Goal: Transaction & Acquisition: Purchase product/service

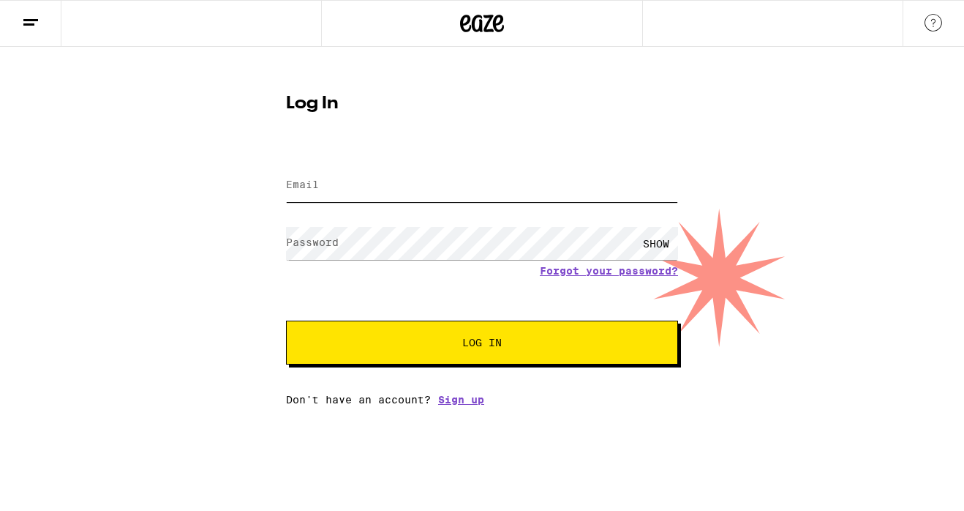
type input "[EMAIL_ADDRESS][DOMAIN_NAME]"
click at [523, 354] on button "Log In" at bounding box center [482, 342] width 392 height 44
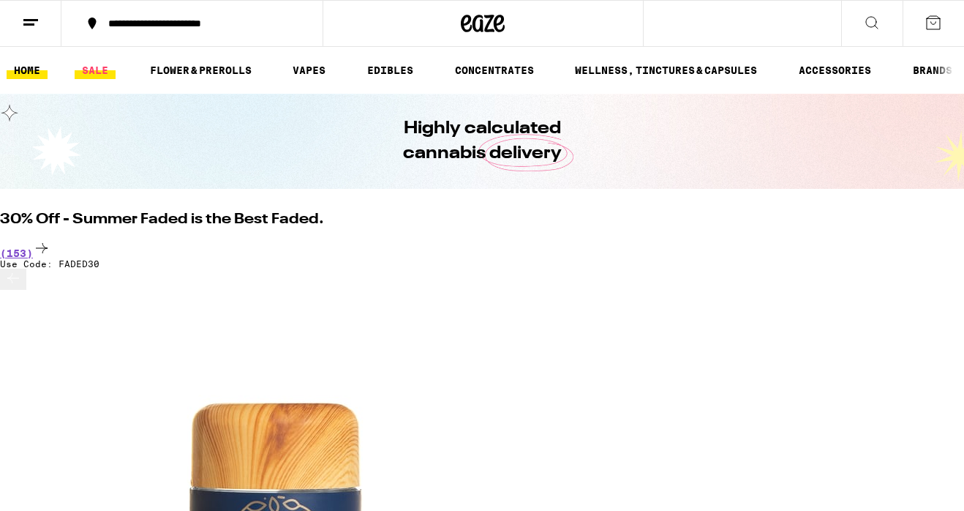
click at [97, 66] on link "SALE" at bounding box center [95, 70] width 41 height 18
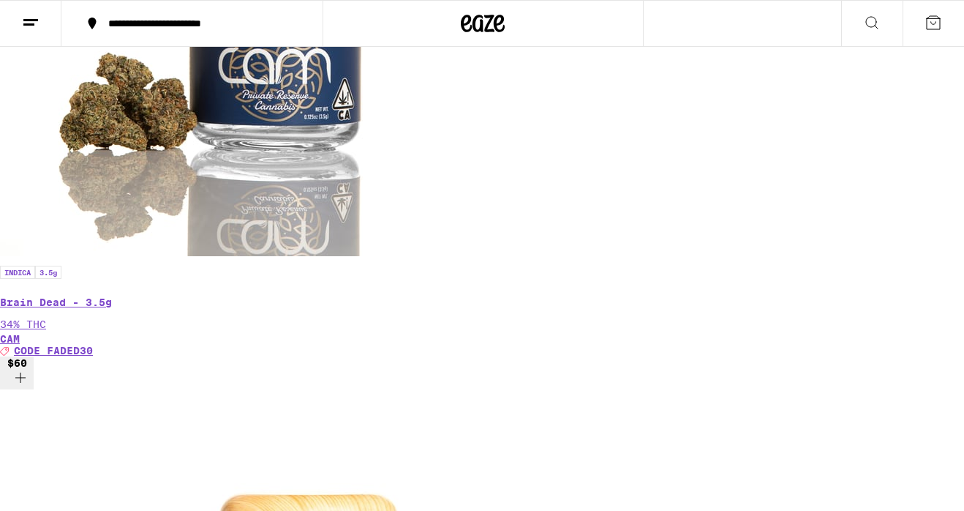
scroll to position [462, 0]
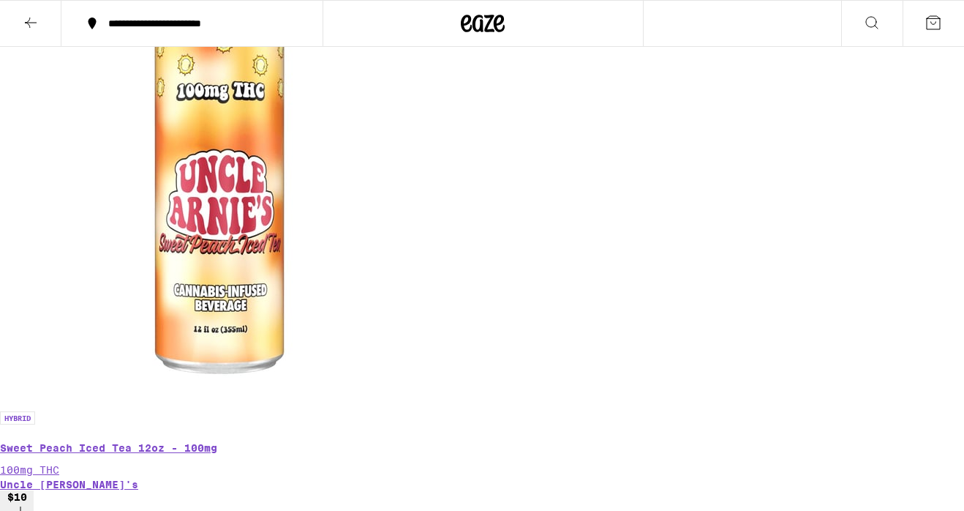
scroll to position [396, 0]
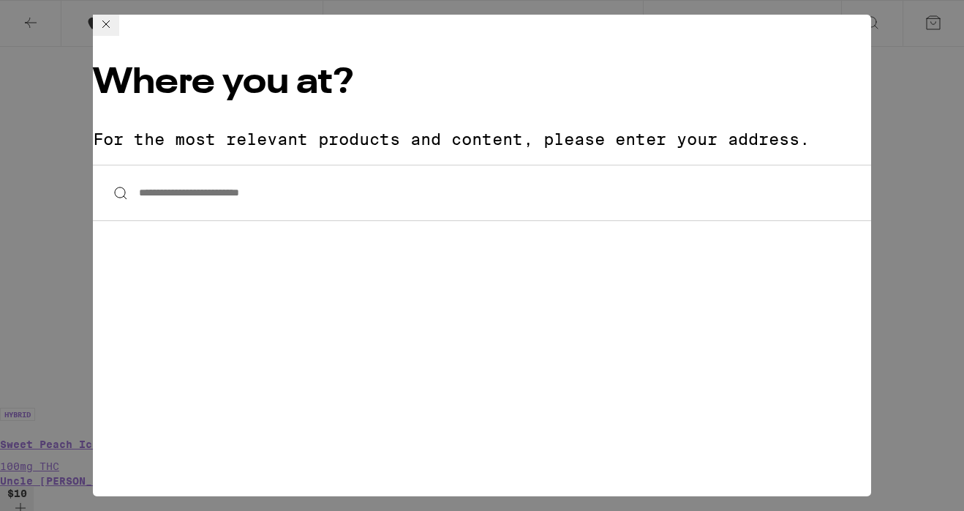
click at [274, 165] on input "**********" at bounding box center [482, 193] width 778 height 56
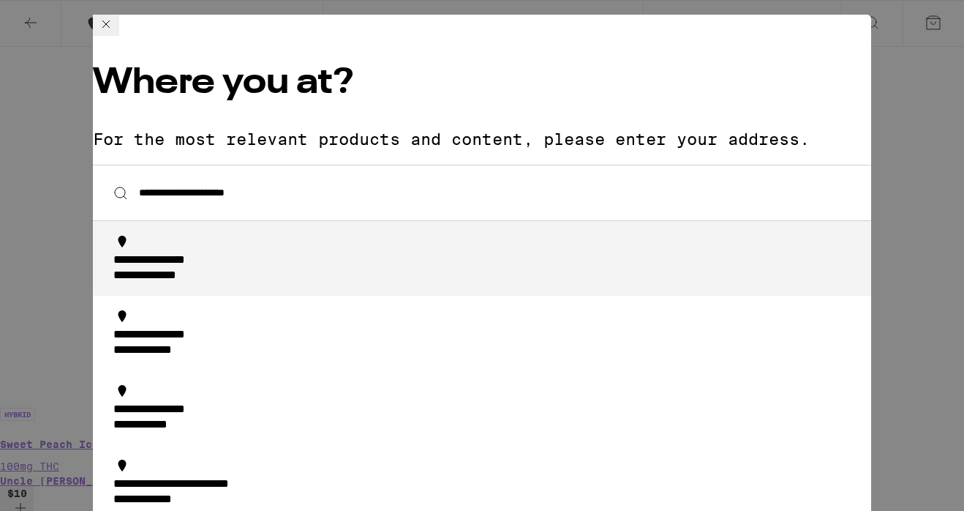
click at [268, 253] on div "**********" at bounding box center [486, 268] width 746 height 31
type input "**********"
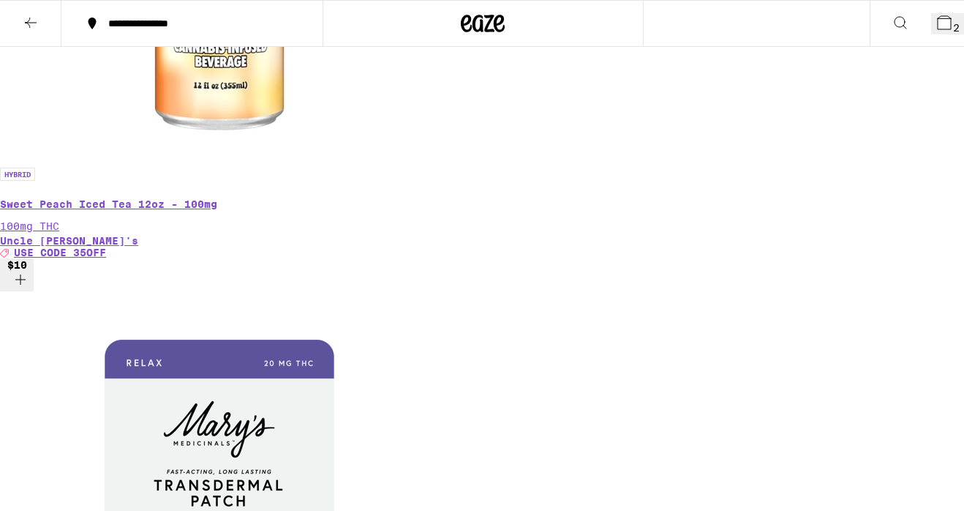
scroll to position [636, 0]
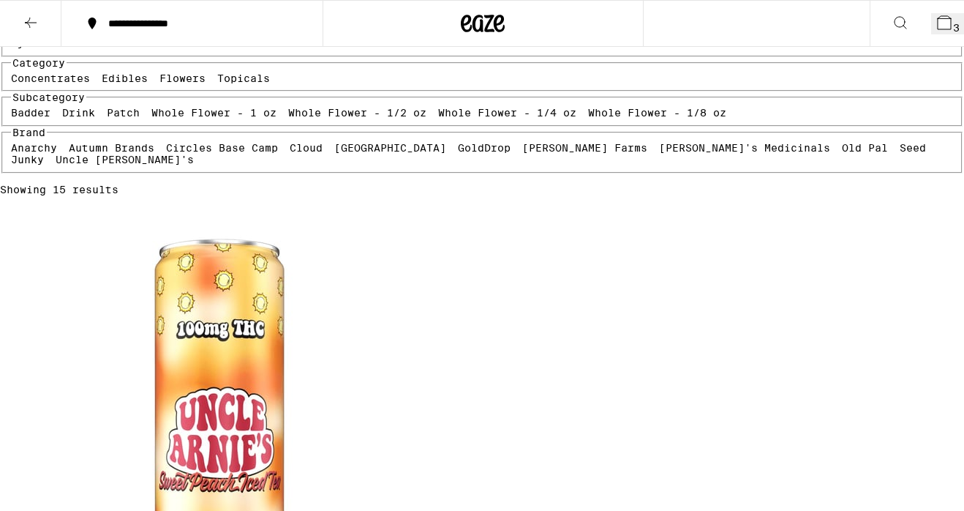
scroll to position [0, 0]
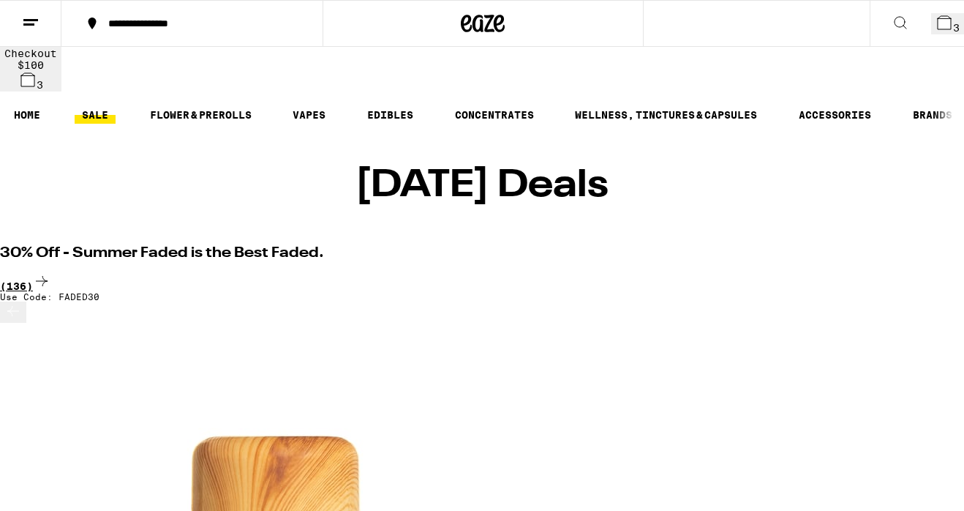
click at [919, 272] on div "(136)" at bounding box center [482, 282] width 964 height 20
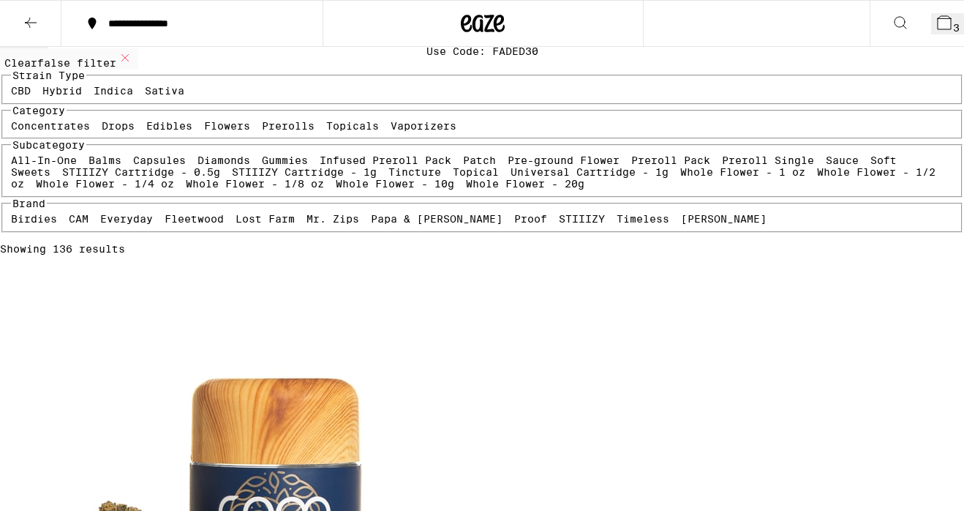
scroll to position [121, 0]
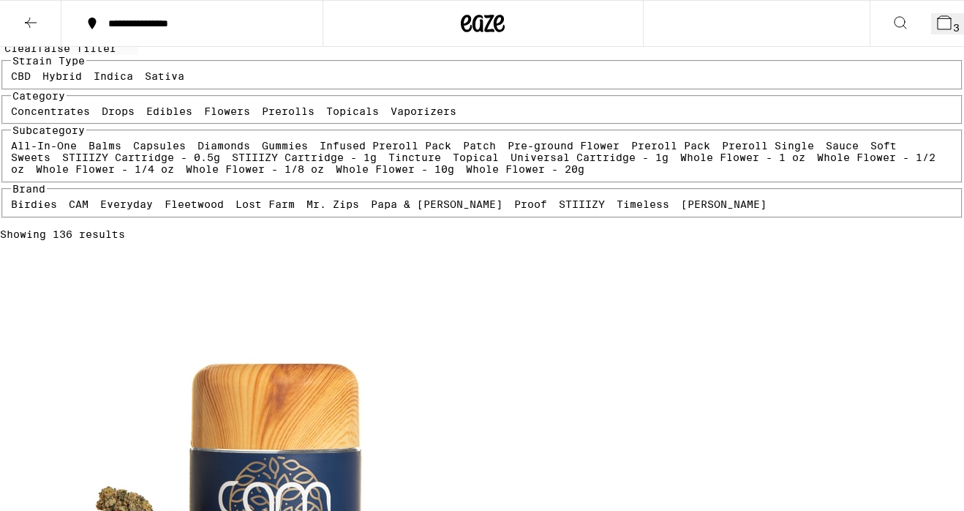
click at [204, 117] on label "Flowers" at bounding box center [227, 111] width 46 height 12
click at [207, 108] on input "Flowers" at bounding box center [207, 108] width 1 height 1
checkbox input "true"
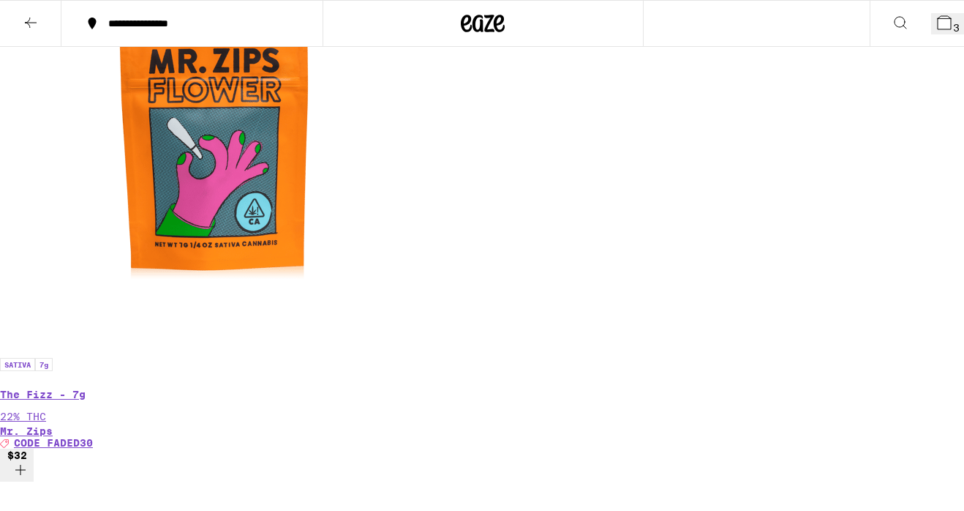
scroll to position [1617, 0]
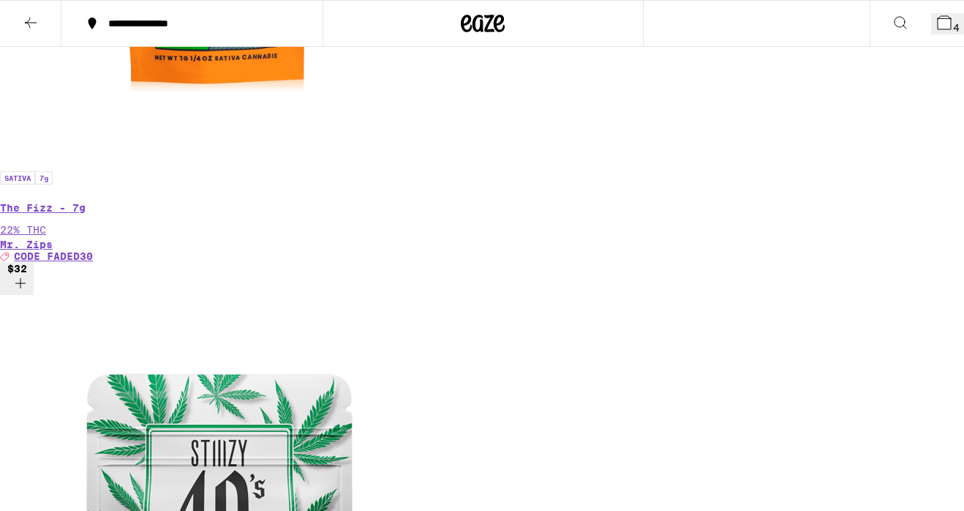
scroll to position [1807, 0]
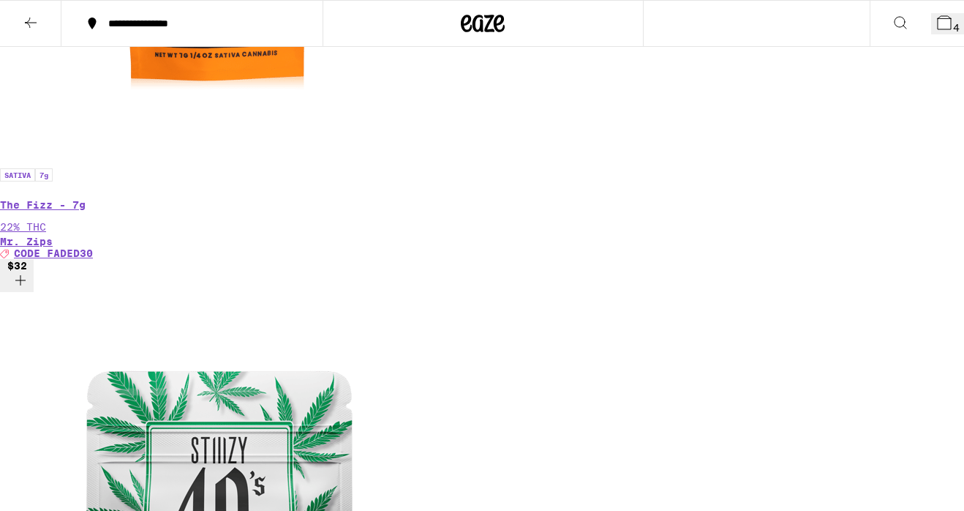
click at [938, 29] on icon at bounding box center [944, 22] width 13 height 13
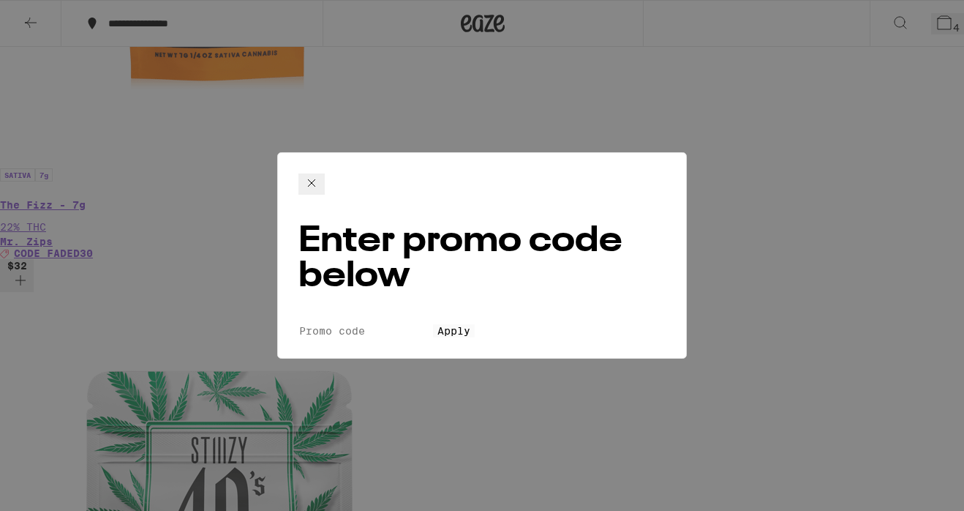
click at [410, 324] on input "Promo Code" at bounding box center [365, 330] width 135 height 13
click at [452, 325] on span "Apply" at bounding box center [453, 331] width 33 height 12
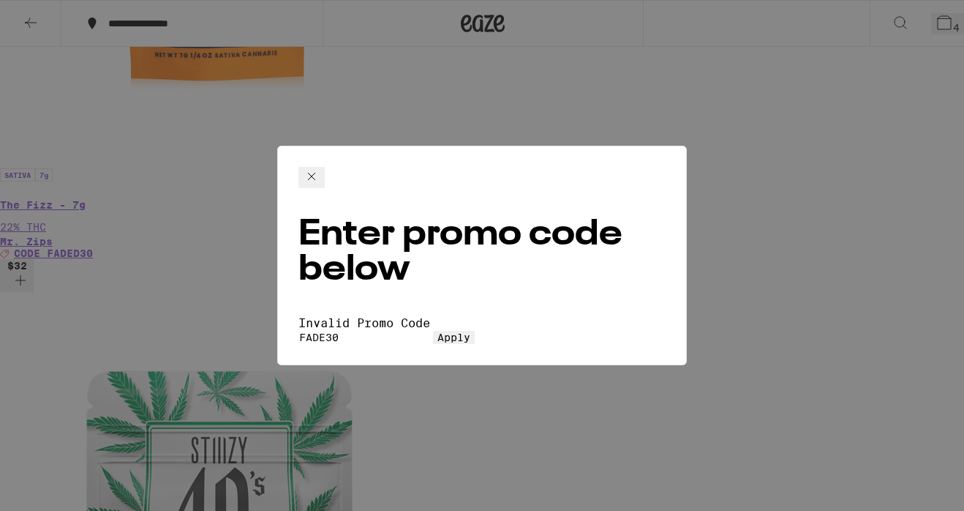
click at [328, 331] on input "FADE30" at bounding box center [365, 337] width 135 height 13
type input "FADED30"
click at [433, 331] on button "Apply" at bounding box center [454, 337] width 42 height 13
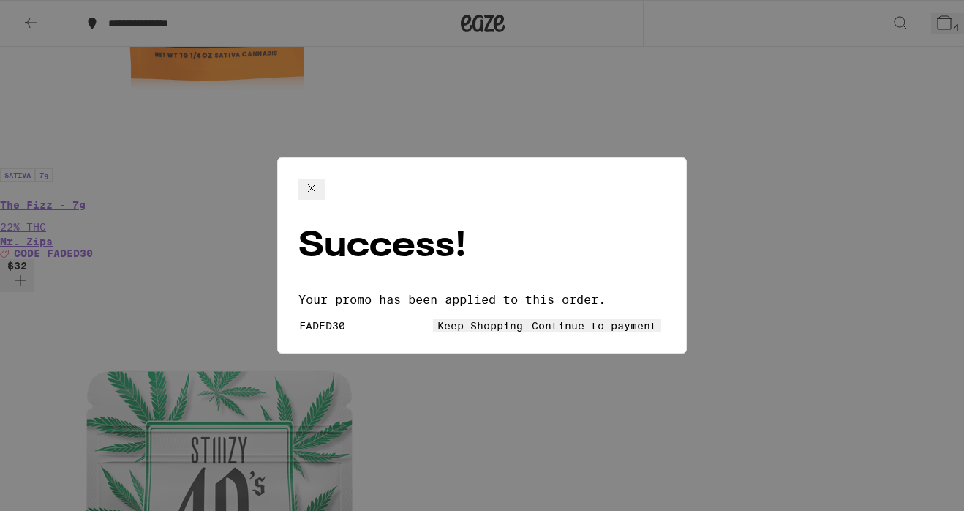
click at [455, 319] on button "Keep Shopping" at bounding box center [480, 325] width 94 height 13
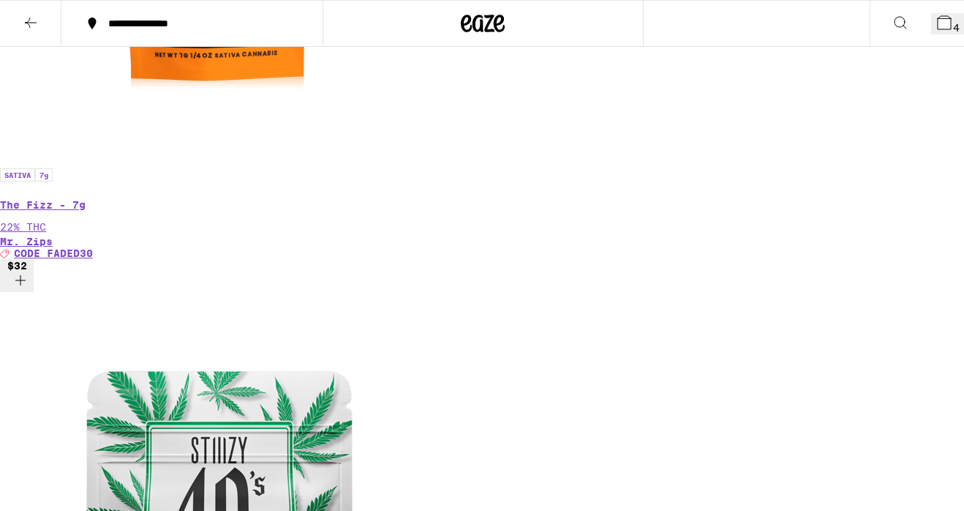
click at [935, 18] on icon at bounding box center [944, 23] width 18 height 18
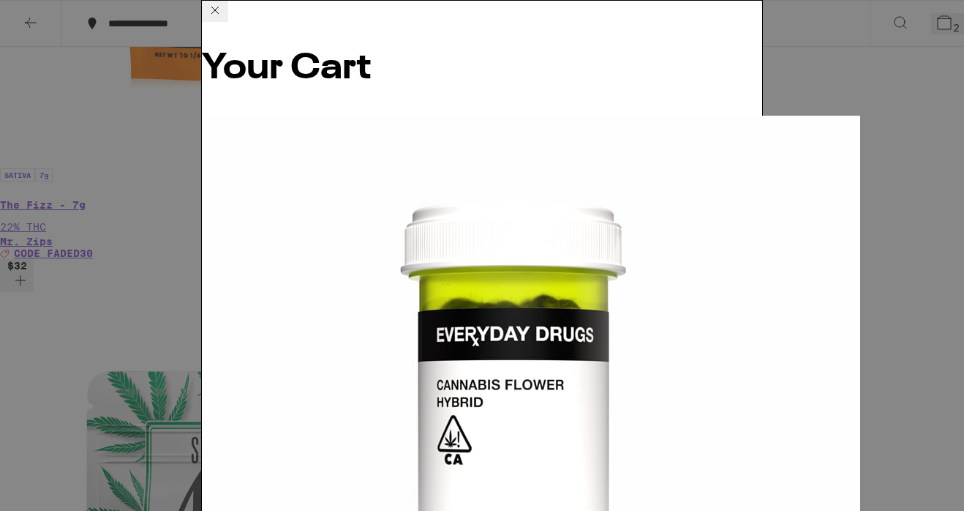
scroll to position [171, 0]
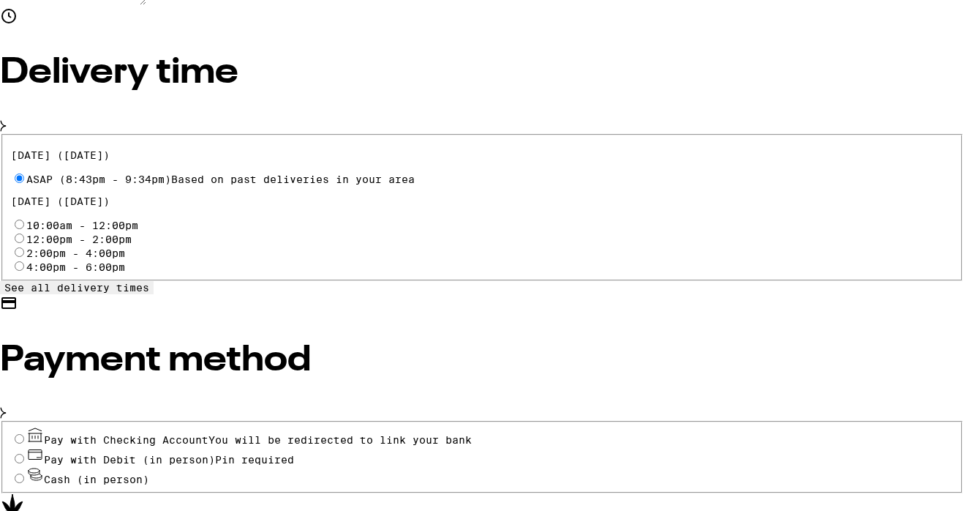
scroll to position [538, 0]
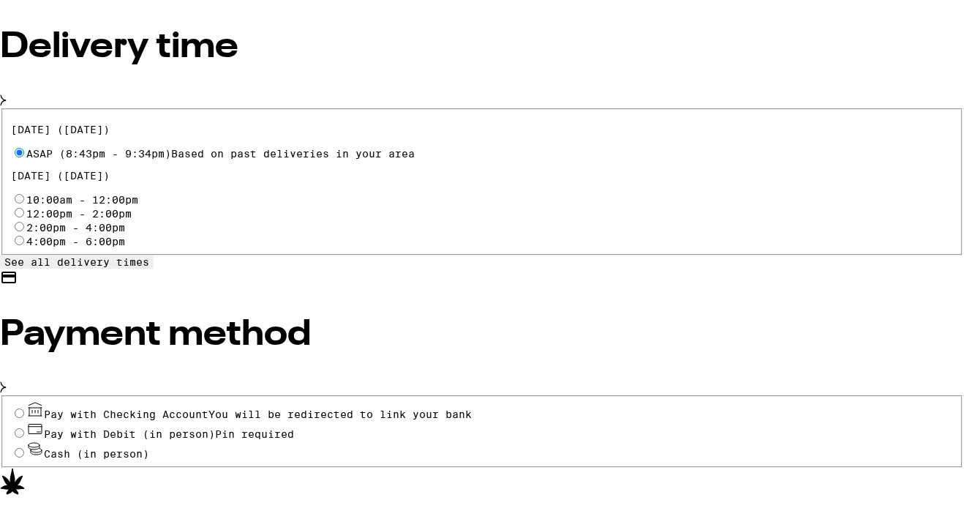
click at [24, 448] on input "Cash (in person)" at bounding box center [20, 453] width 10 height 10
radio input "true"
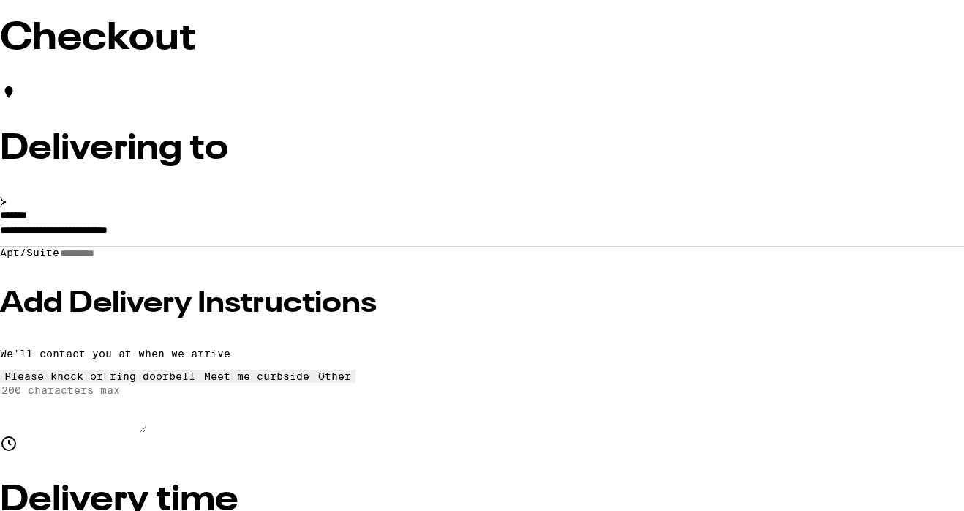
scroll to position [94, 0]
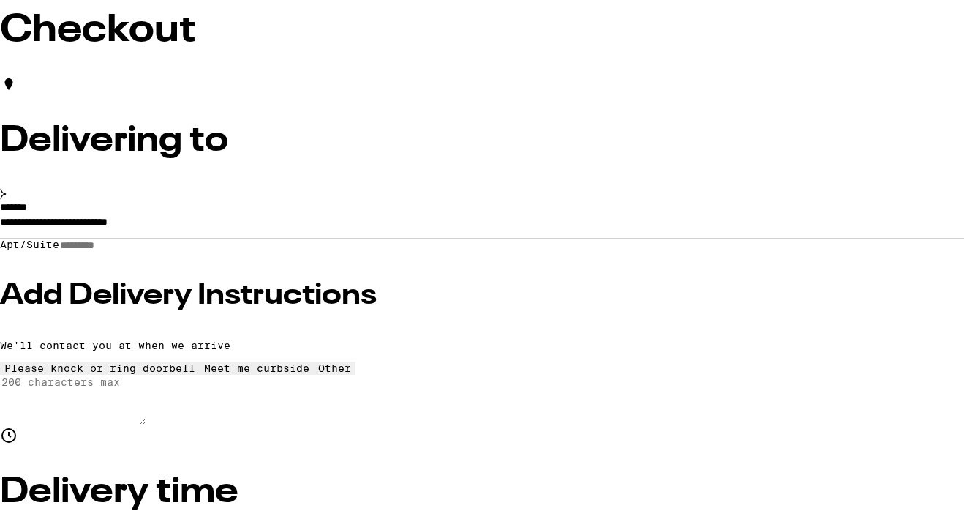
click at [163, 252] on input "Apt/Suite" at bounding box center [111, 245] width 104 height 12
type input "*****"
click at [187, 310] on h3 "Add Delivery Instructions" at bounding box center [482, 295] width 964 height 29
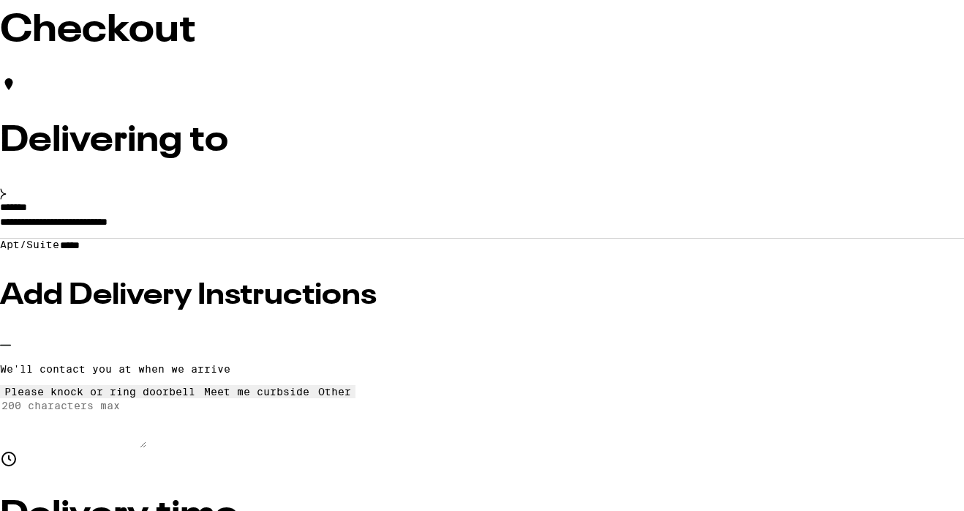
click at [335, 385] on icon at bounding box center [335, 385] width 0 height 0
click at [141, 448] on textarea "Enter any other delivery instructions you want driver to know" at bounding box center [73, 423] width 146 height 50
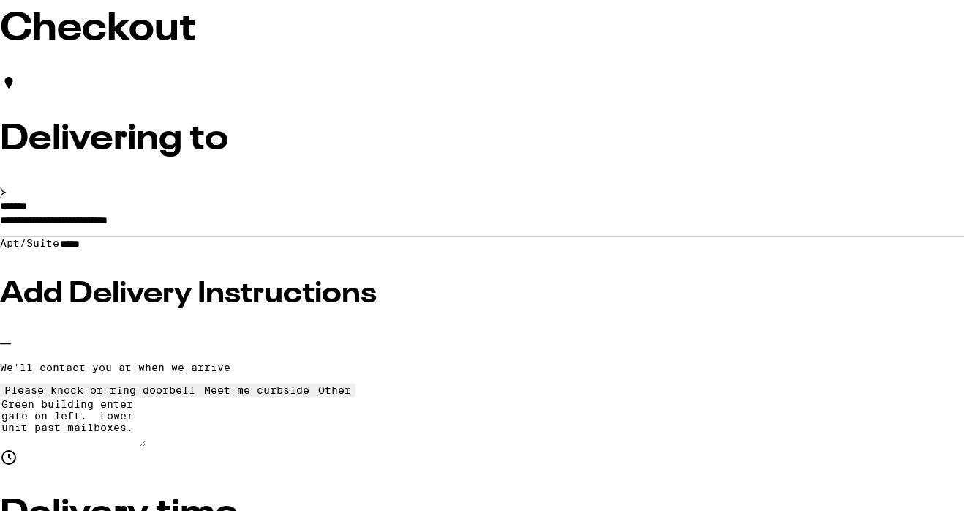
click at [146, 446] on textarea "Green building enter gate on left. Lower unit past mailboxes." at bounding box center [73, 421] width 146 height 50
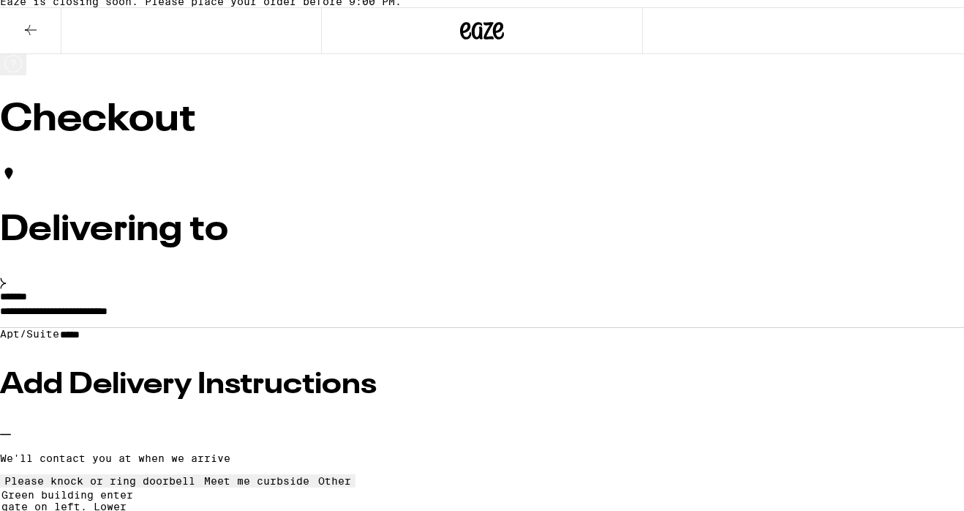
scroll to position [0, 0]
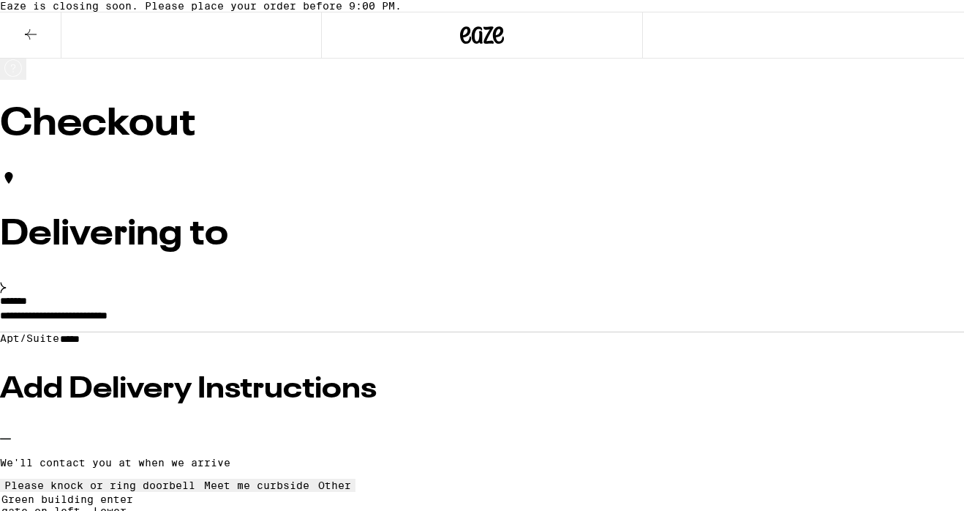
type textarea "Green building enter gate on left. Lower unit past mailboxes."
click at [37, 43] on icon at bounding box center [31, 35] width 18 height 18
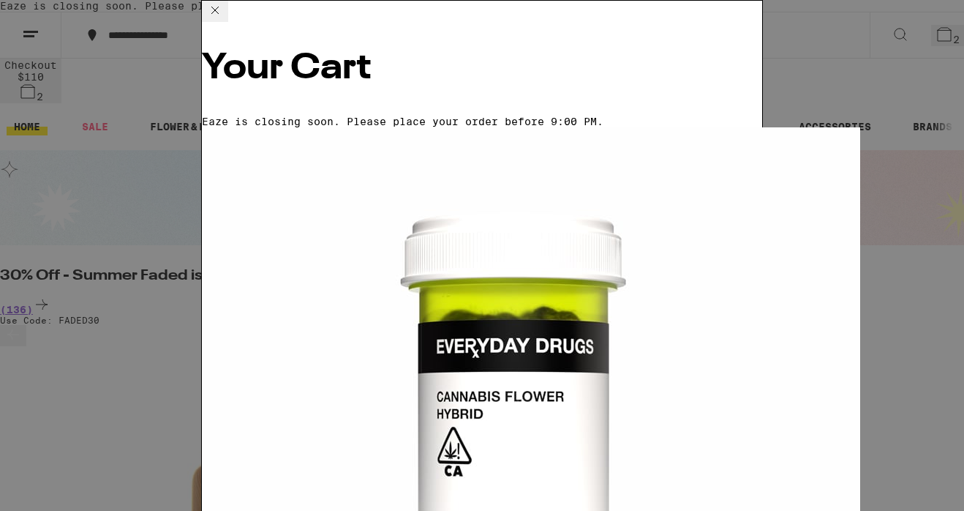
click at [154, 301] on div "Your Cart Eaze is closing soon. Please place your order before 9:00 PM. Sugar […" at bounding box center [482, 255] width 964 height 511
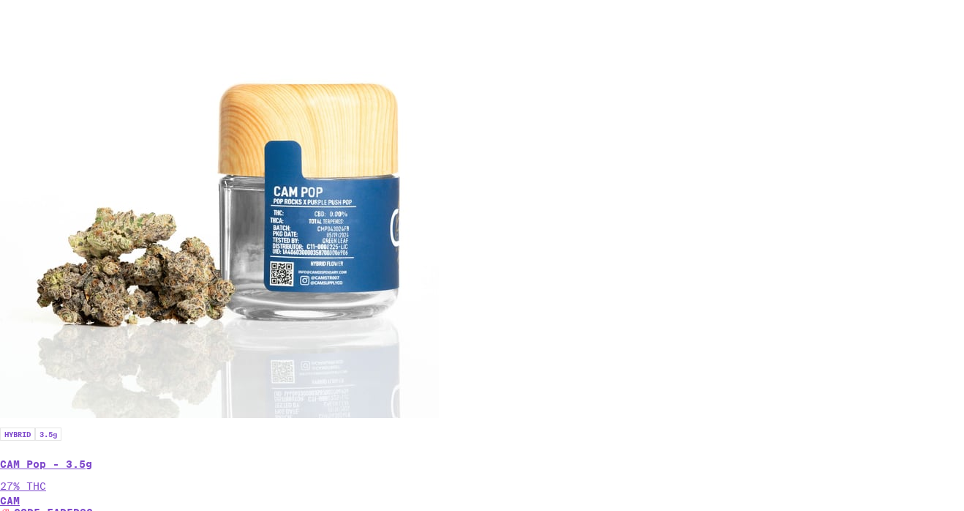
scroll to position [943, 0]
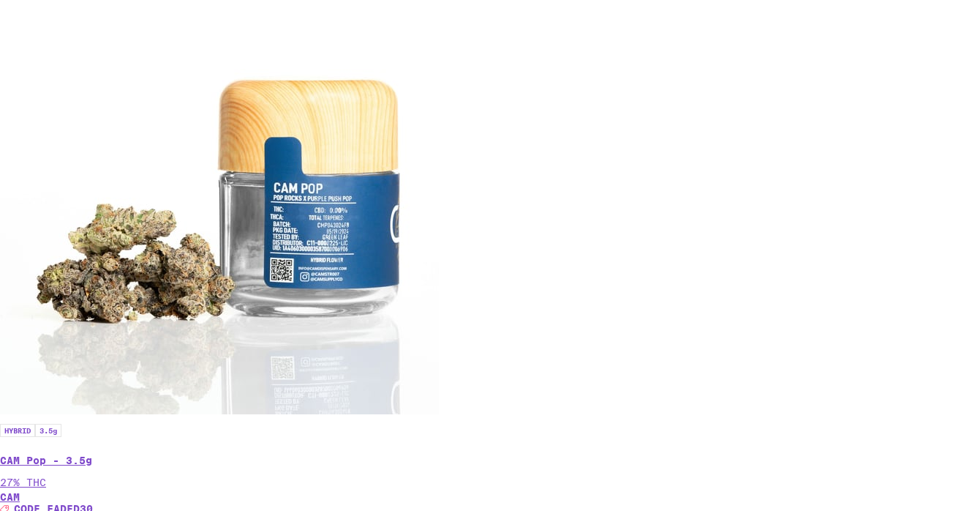
scroll to position [0, 1562]
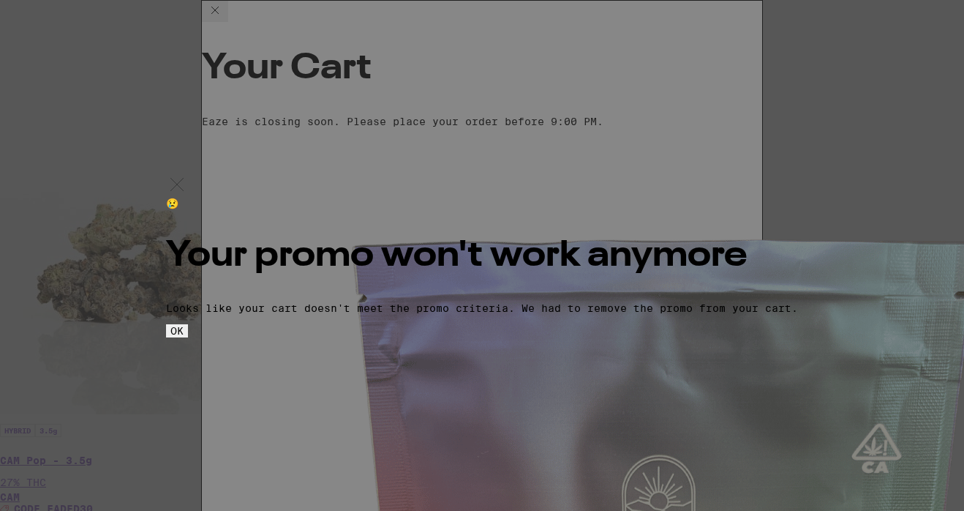
click at [188, 337] on button "OK" at bounding box center [177, 330] width 22 height 13
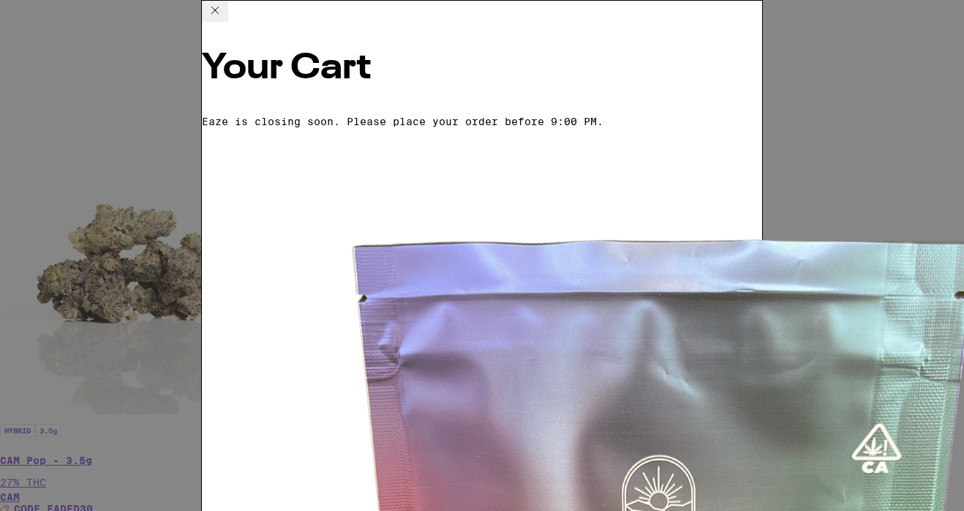
click at [224, 19] on icon at bounding box center [215, 10] width 18 height 18
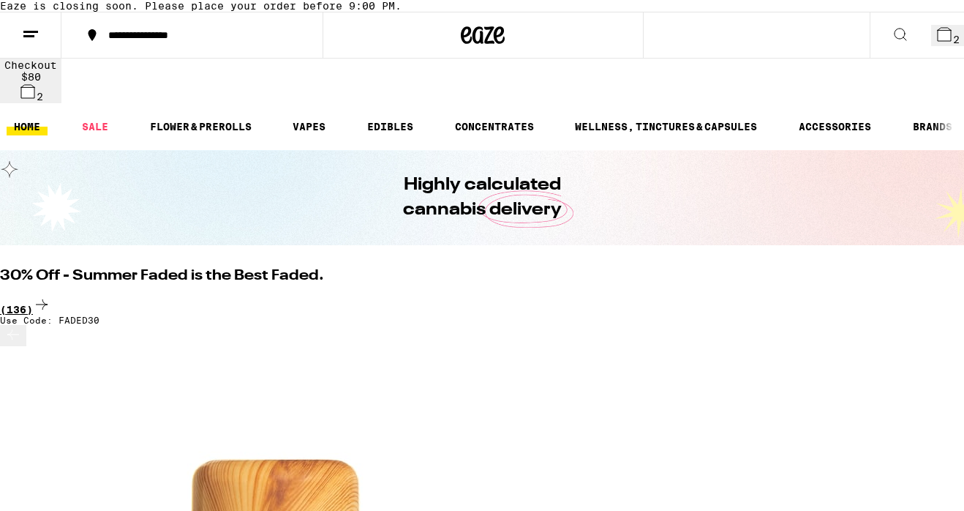
click at [922, 295] on div "(136)" at bounding box center [482, 305] width 964 height 20
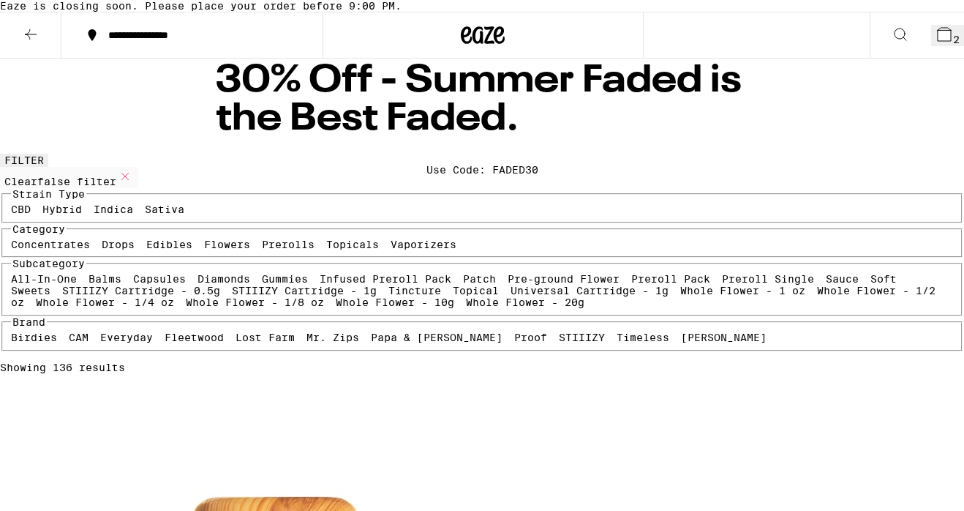
click at [204, 250] on label "Flowers" at bounding box center [227, 244] width 46 height 12
click at [207, 241] on input "Flowers" at bounding box center [207, 241] width 1 height 1
checkbox input "true"
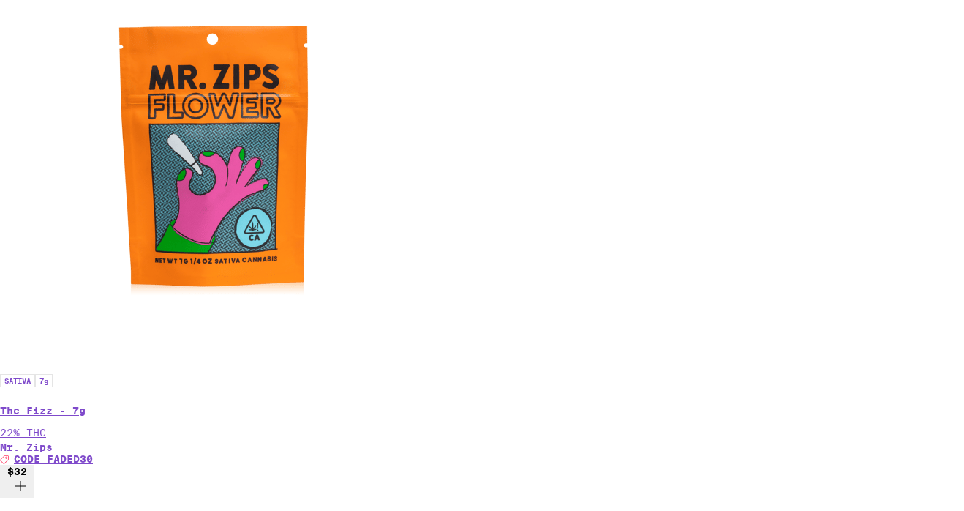
scroll to position [1597, 0]
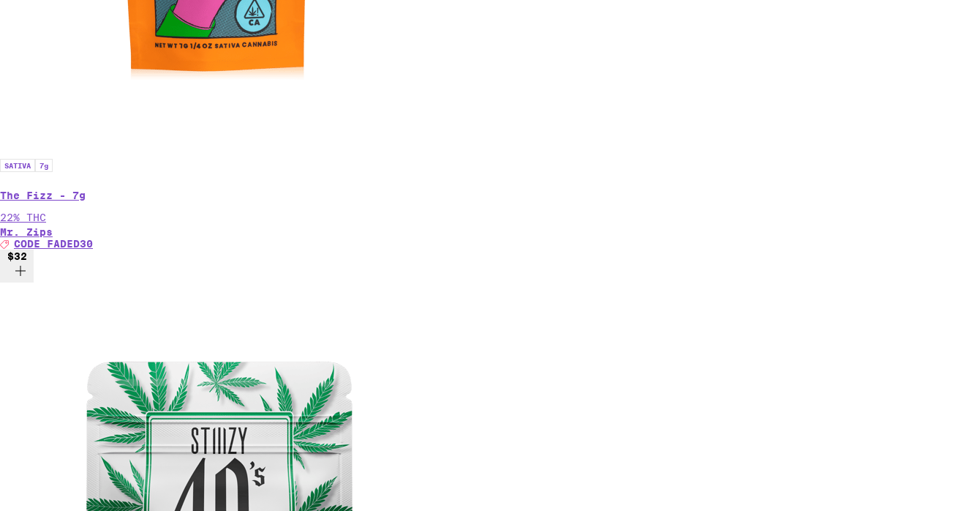
scroll to position [1835, 0]
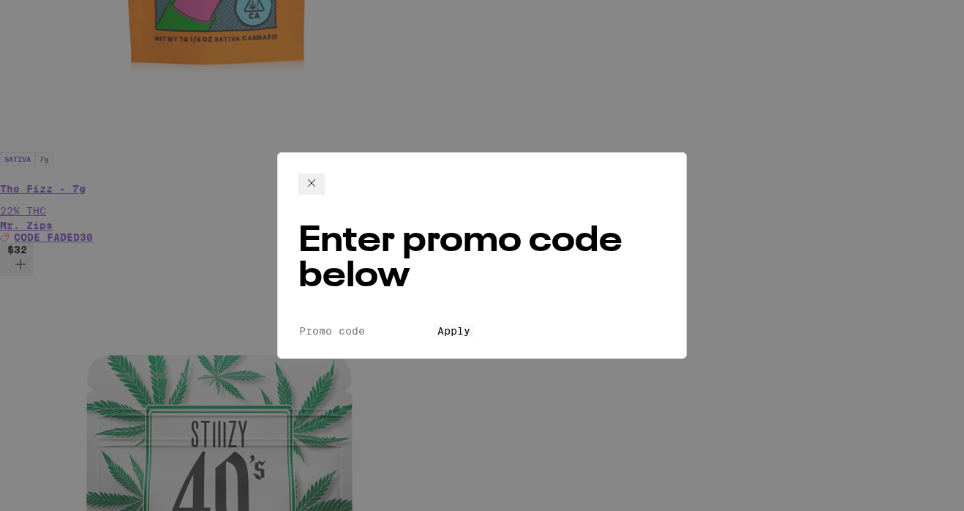
click at [332, 323] on form "Promo Code Apply" at bounding box center [481, 330] width 367 height 14
click at [332, 324] on input "Promo Code" at bounding box center [365, 330] width 135 height 13
type input "faded30"
click at [437, 325] on span "Apply" at bounding box center [453, 331] width 33 height 12
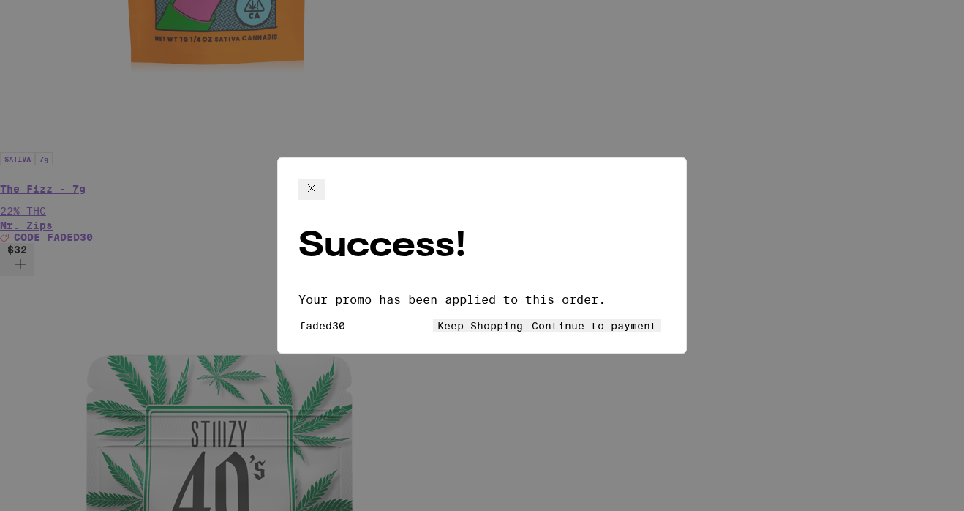
click at [453, 319] on button "Keep Shopping" at bounding box center [480, 325] width 94 height 13
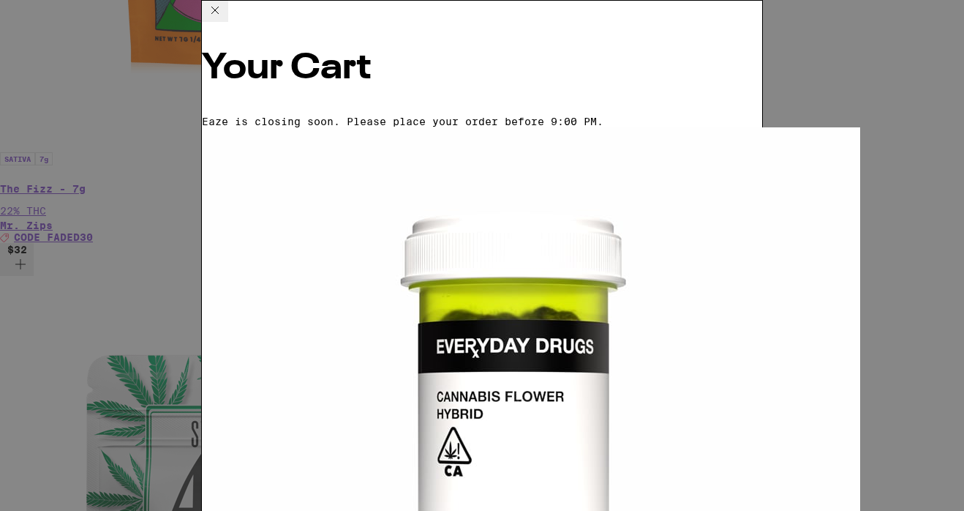
scroll to position [222, 0]
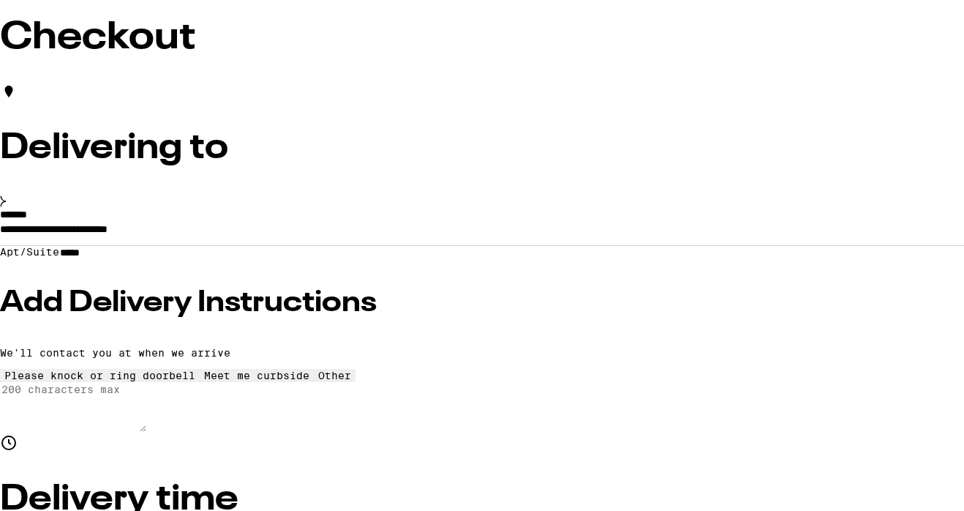
scroll to position [80, 0]
